Goal: Transaction & Acquisition: Purchase product/service

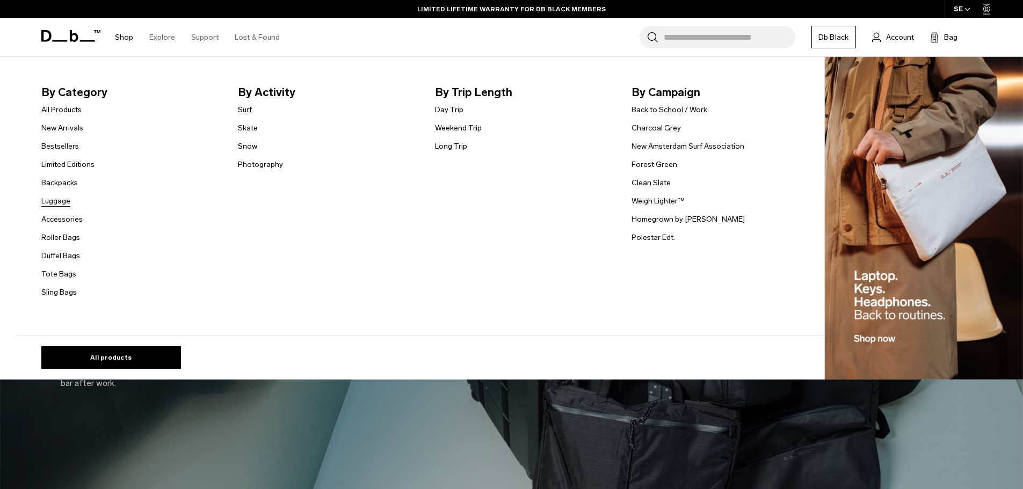
click at [68, 205] on link "Luggage" at bounding box center [55, 200] width 29 height 11
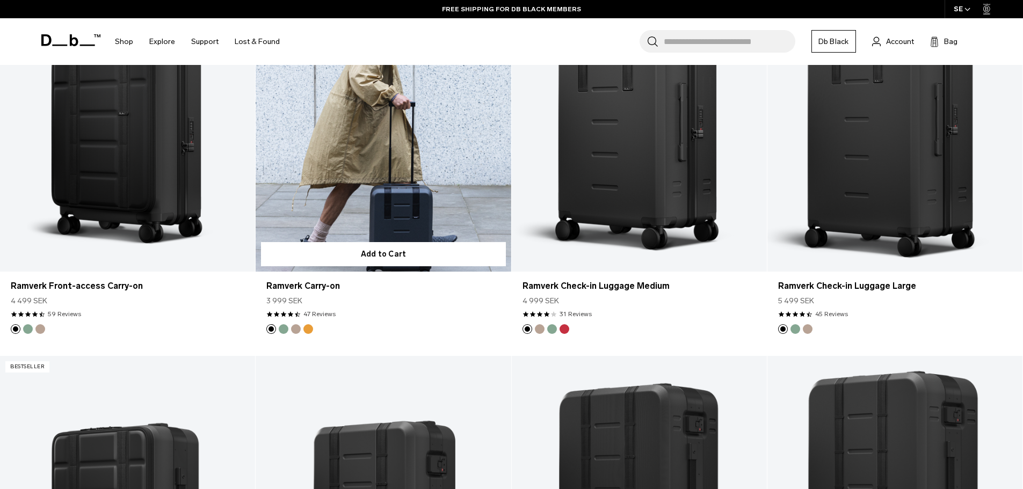
scroll to position [1074, 0]
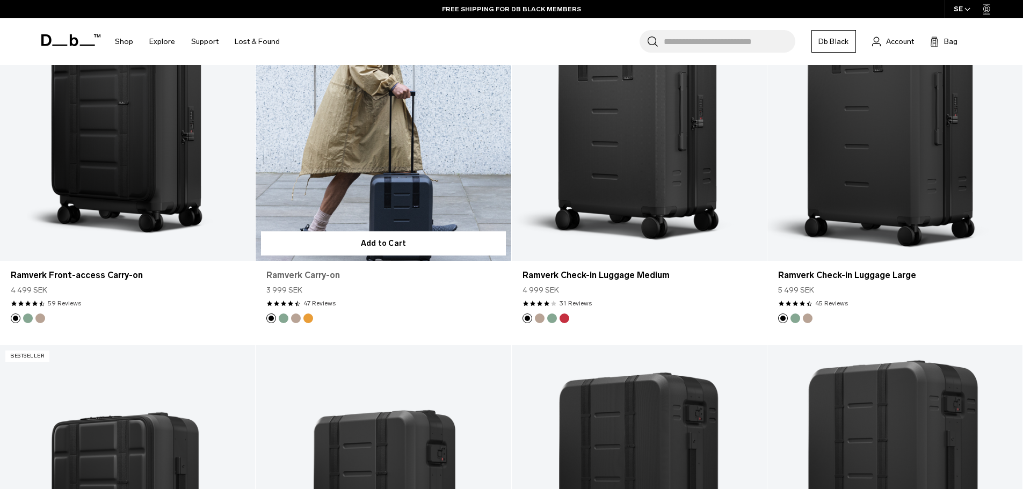
click at [309, 278] on link "Ramverk Carry-on" at bounding box center [383, 275] width 234 height 13
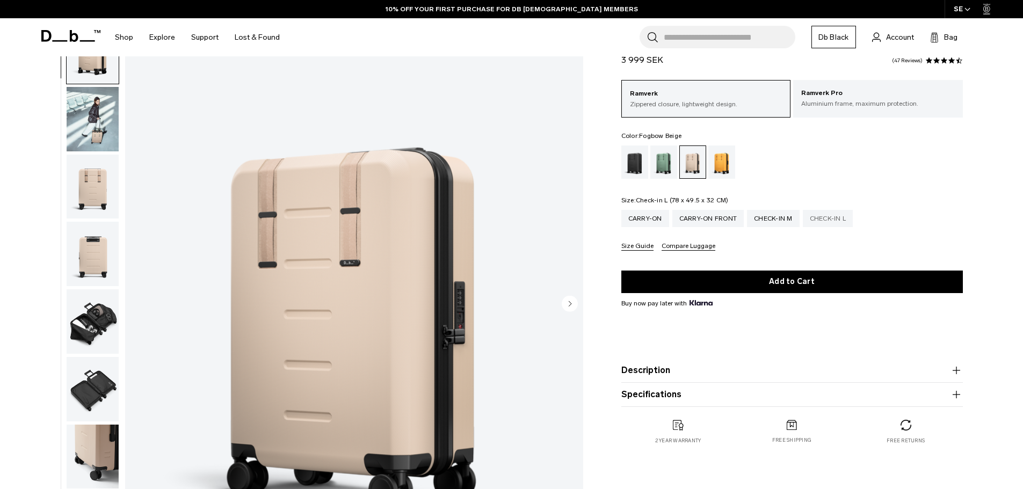
click at [829, 221] on div "Check-in L" at bounding box center [828, 218] width 50 height 17
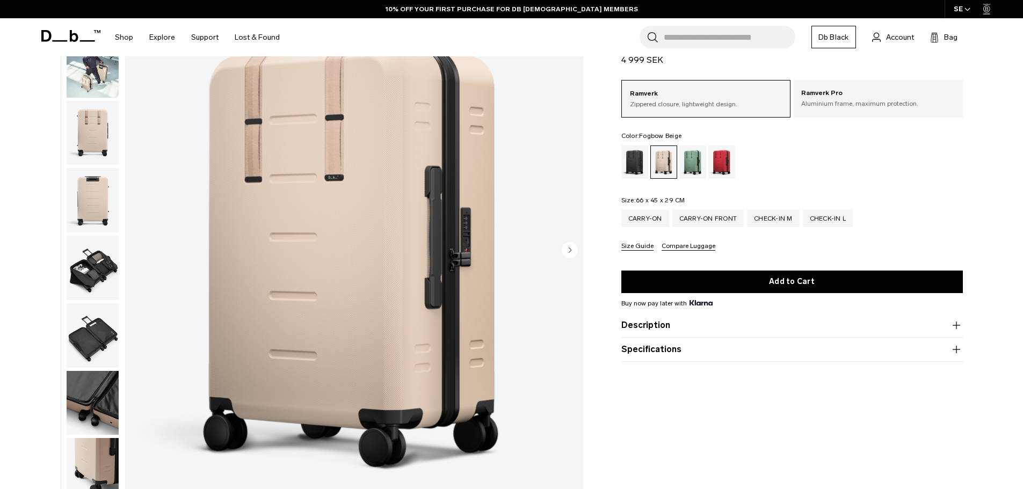
scroll to position [107, 0]
click at [659, 351] on button "Specifications" at bounding box center [792, 349] width 342 height 13
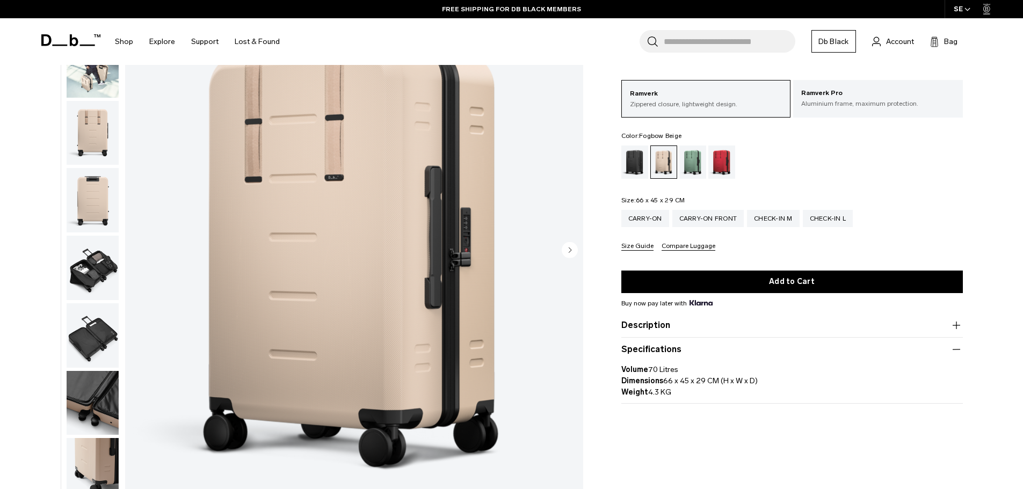
click at [711, 209] on fieldset "Size: 66 x 45 x 29 CM Out of stock Carry-on Carry-on Front Check-in M Check-in …" at bounding box center [792, 224] width 342 height 54
click at [712, 215] on div "Carry-on Front" at bounding box center [708, 218] width 72 height 17
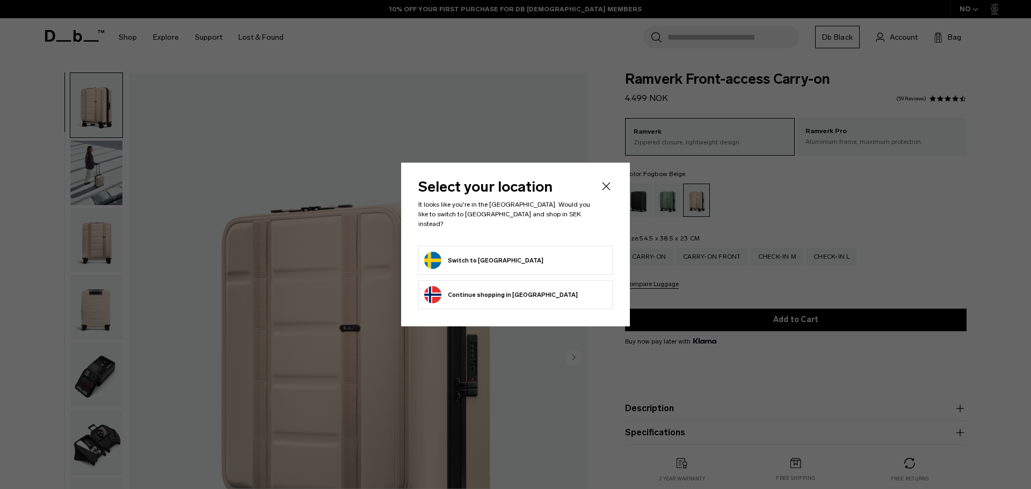
click at [519, 252] on form "Switch to [GEOGRAPHIC_DATA]" at bounding box center [515, 260] width 183 height 17
click at [428, 253] on button "Switch to Sweden" at bounding box center [483, 260] width 119 height 17
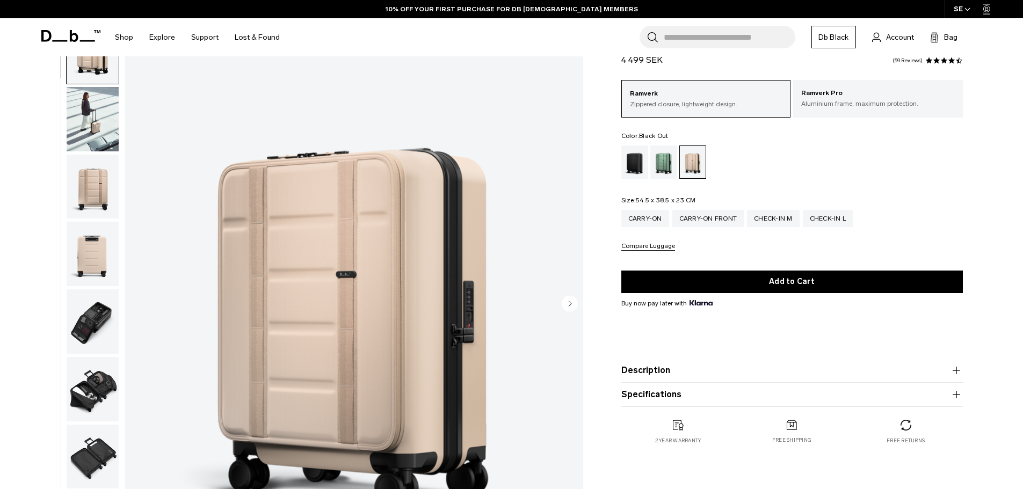
click at [639, 159] on div "Black Out" at bounding box center [634, 162] width 27 height 33
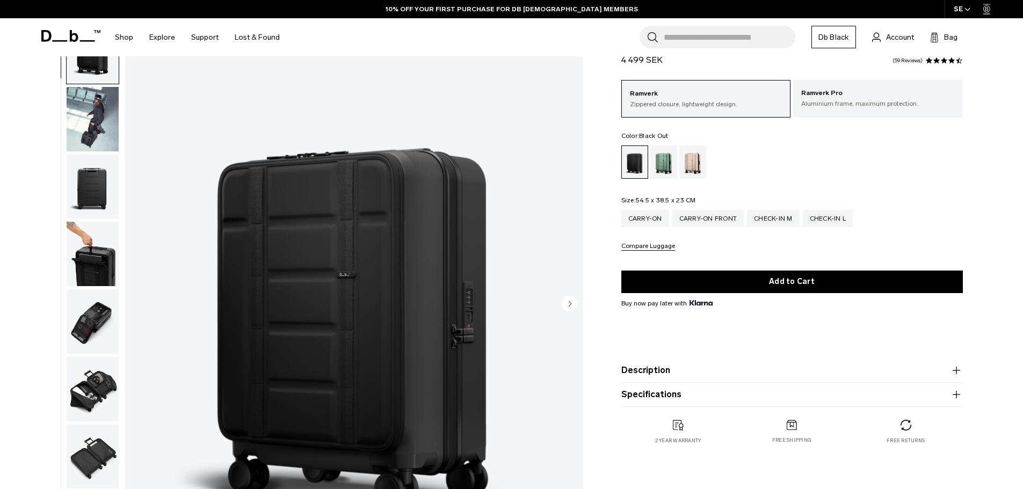
scroll to position [54, 0]
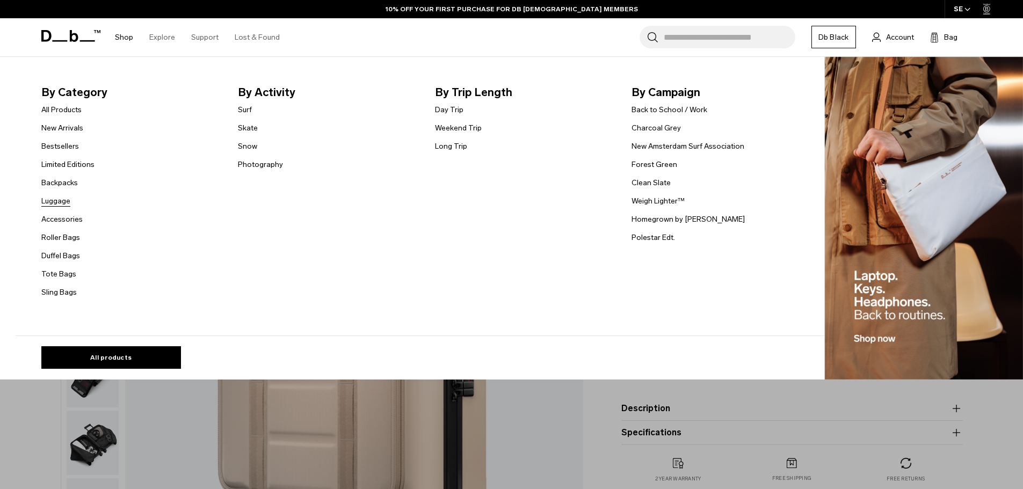
click at [56, 205] on link "Luggage" at bounding box center [55, 200] width 29 height 11
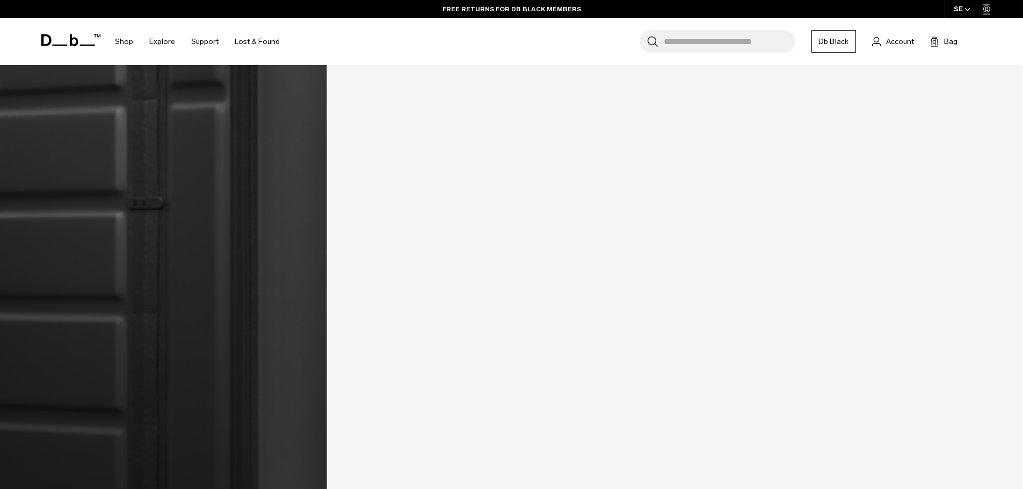
scroll to position [1777, 0]
